Goal: Find contact information: Find contact information

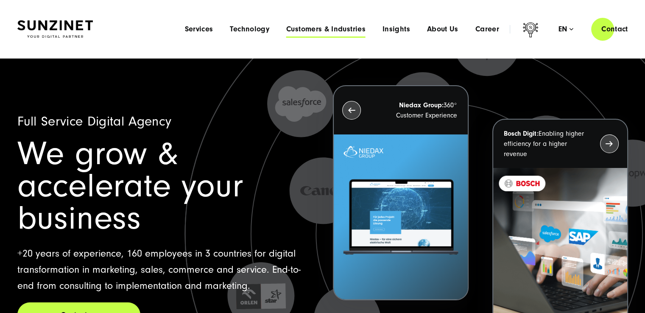
click at [315, 32] on span "Customers & Industries" at bounding box center [325, 29] width 79 height 8
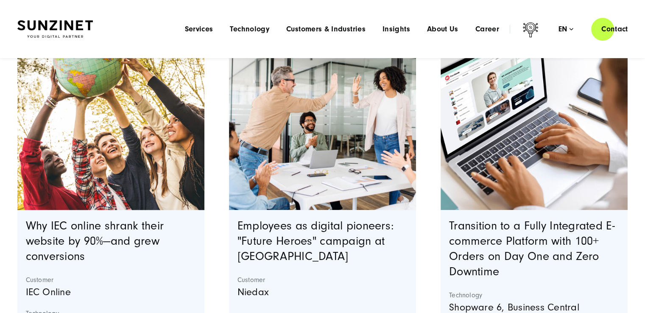
scroll to position [85, 0]
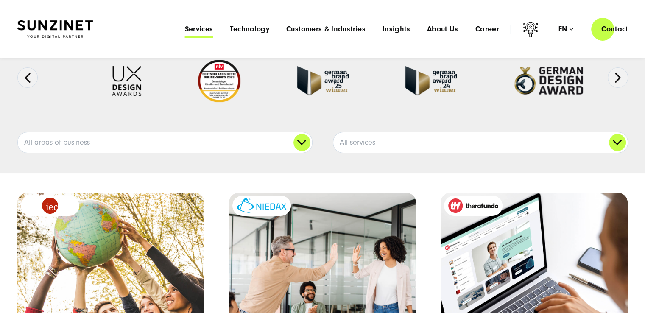
click at [191, 31] on span "Services" at bounding box center [198, 29] width 28 height 8
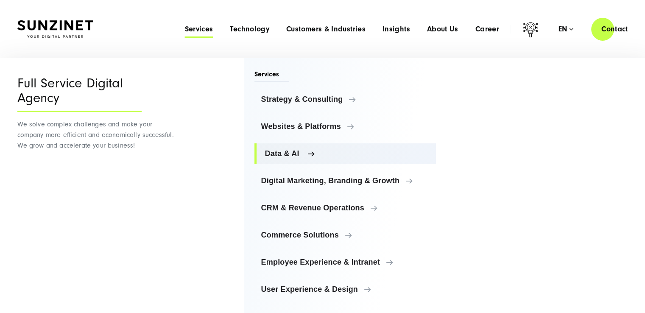
scroll to position [4, 0]
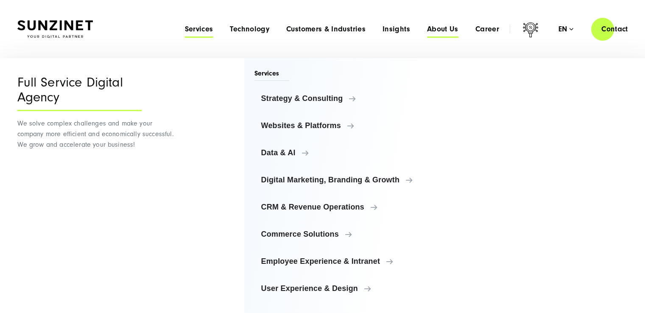
click at [429, 31] on span "About Us" at bounding box center [442, 29] width 31 height 8
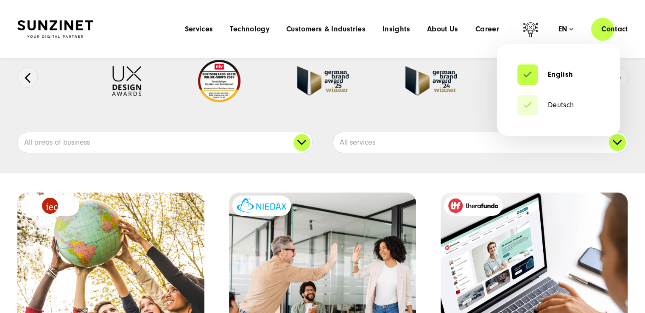
click at [562, 30] on div "en" at bounding box center [565, 29] width 15 height 8
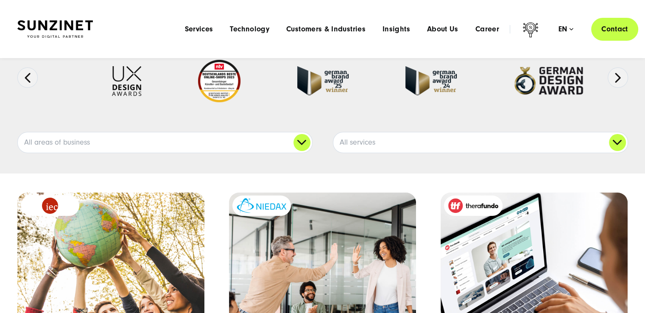
click at [614, 23] on link "Contact" at bounding box center [614, 29] width 47 height 24
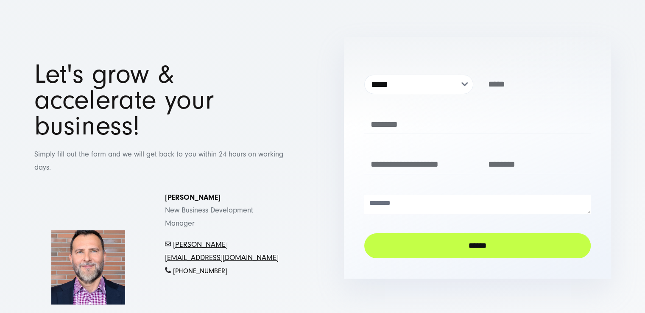
scroll to position [85, 0]
